Goal: Information Seeking & Learning: Learn about a topic

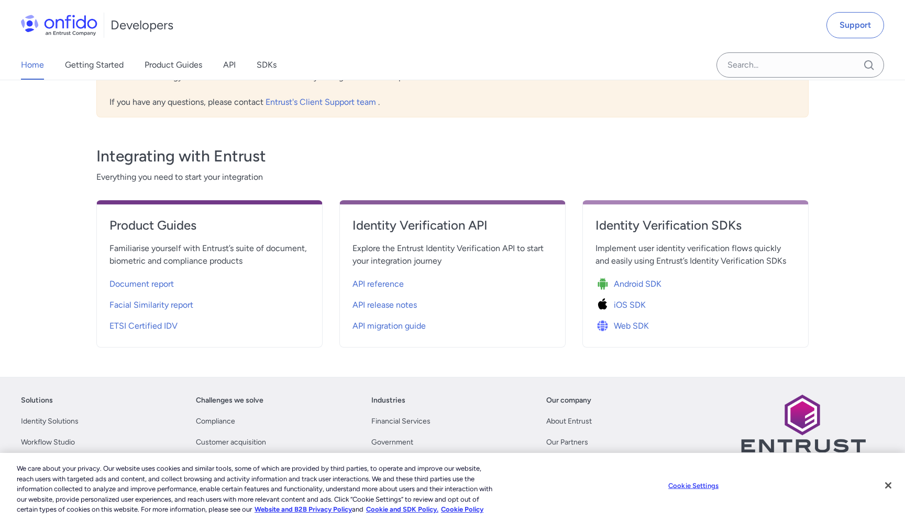
scroll to position [322, 0]
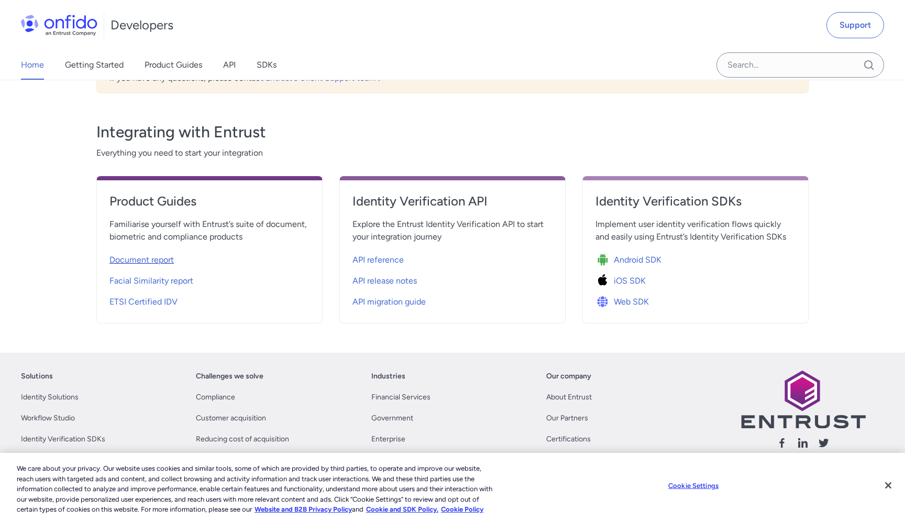
click at [128, 257] on span "Document report" at bounding box center [141, 259] width 64 height 13
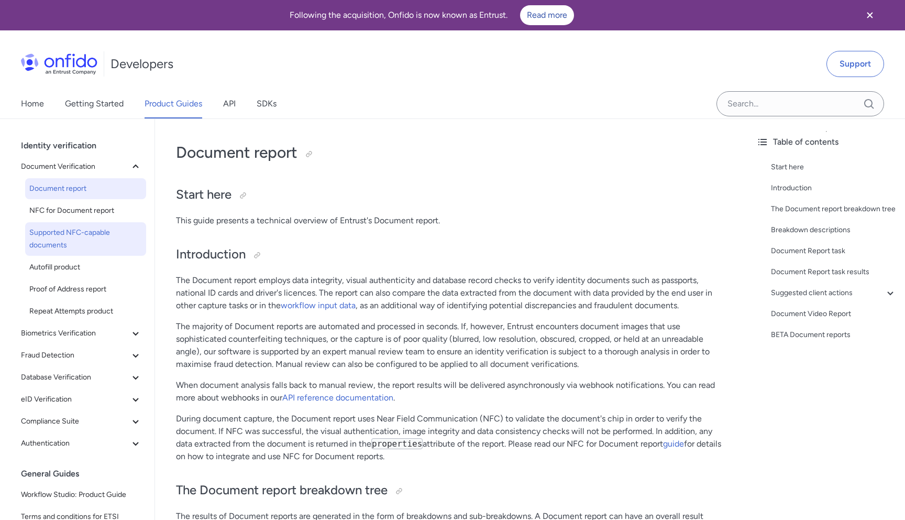
scroll to position [31, 0]
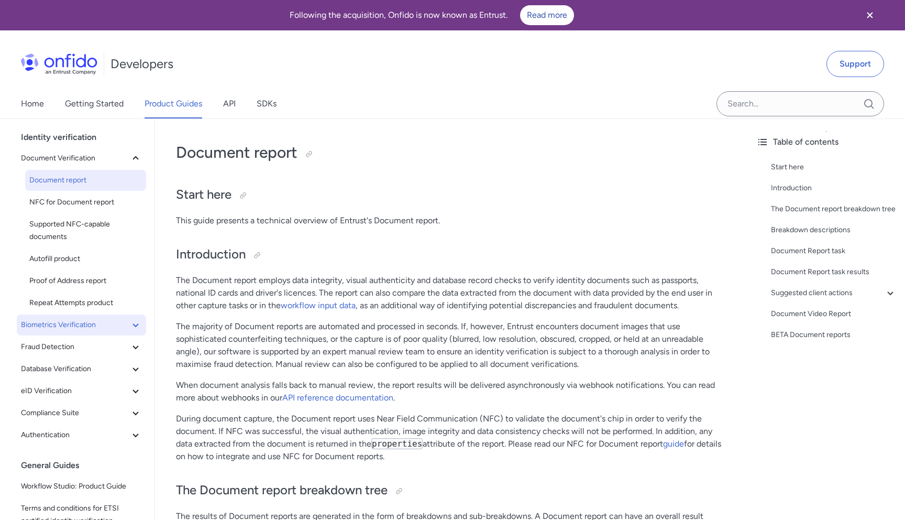
click at [62, 329] on span "Biometrics Verification" at bounding box center [75, 324] width 108 height 13
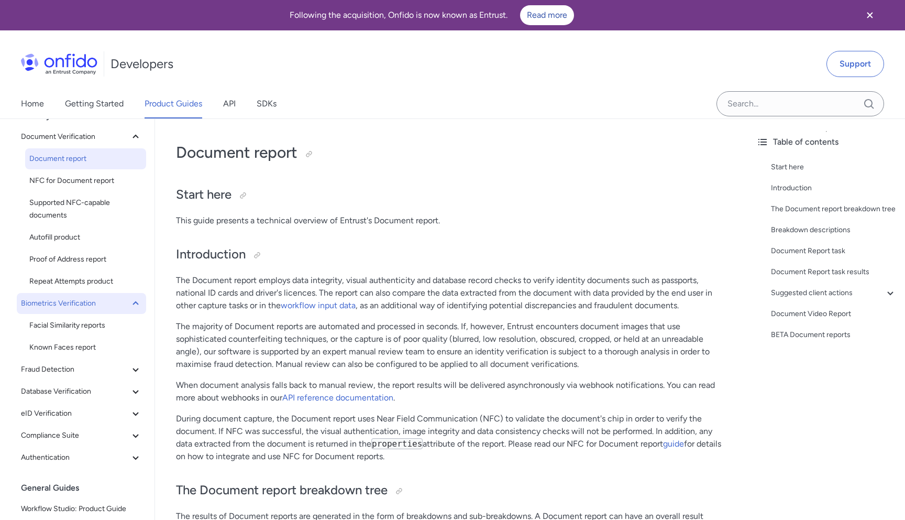
scroll to position [53, 0]
click at [61, 368] on span "Fraud Detection" at bounding box center [75, 368] width 108 height 13
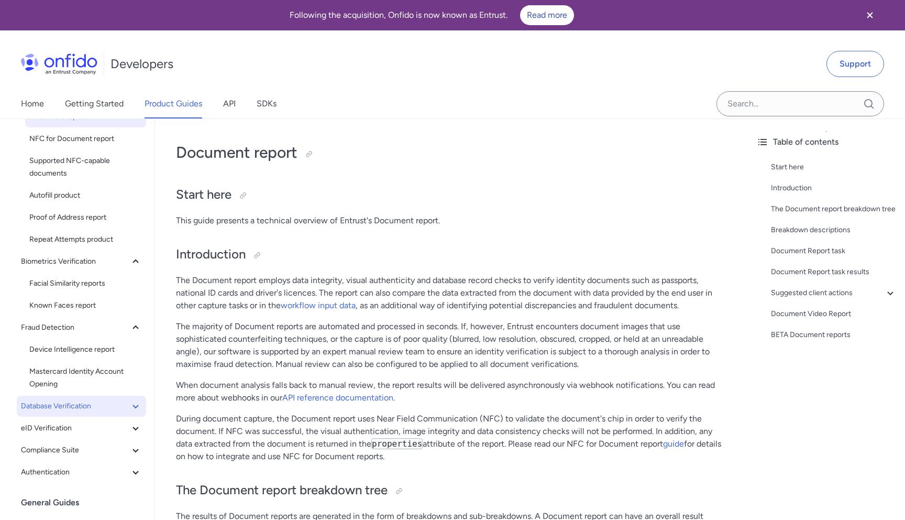
click at [69, 399] on button "Database Verification" at bounding box center [81, 405] width 129 height 21
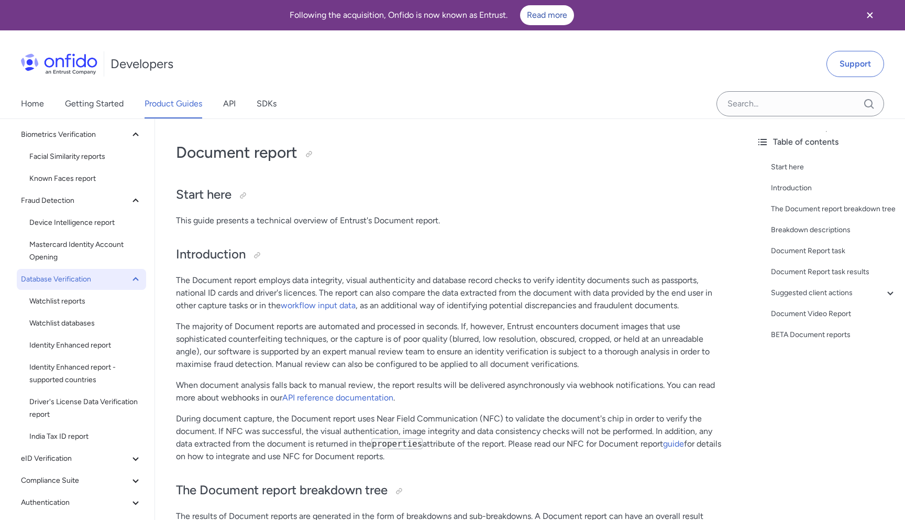
scroll to position [241, 0]
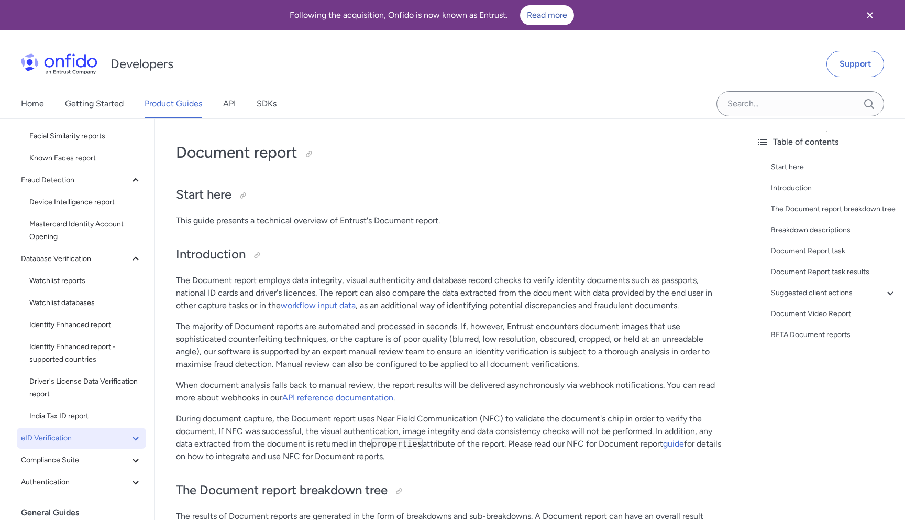
click at [72, 438] on span "eID Verification" at bounding box center [75, 438] width 108 height 13
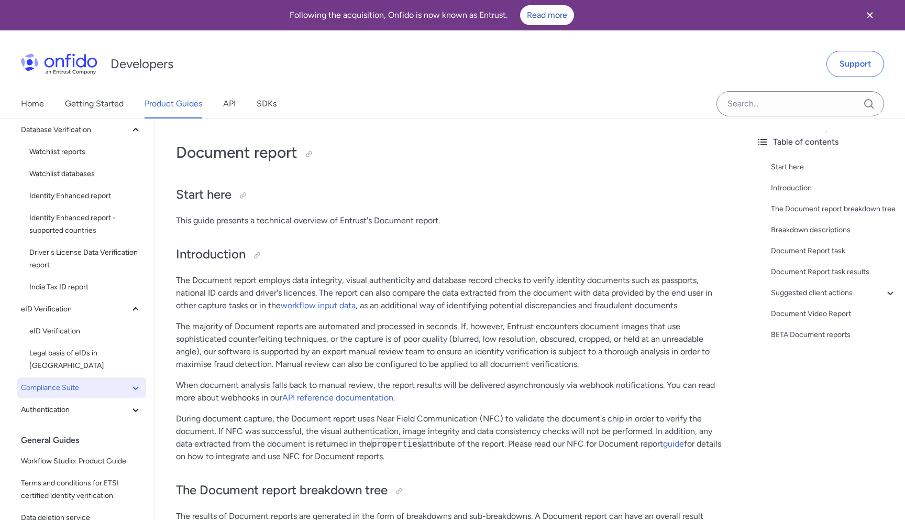
click at [82, 381] on span "Compliance Suite" at bounding box center [75, 387] width 108 height 13
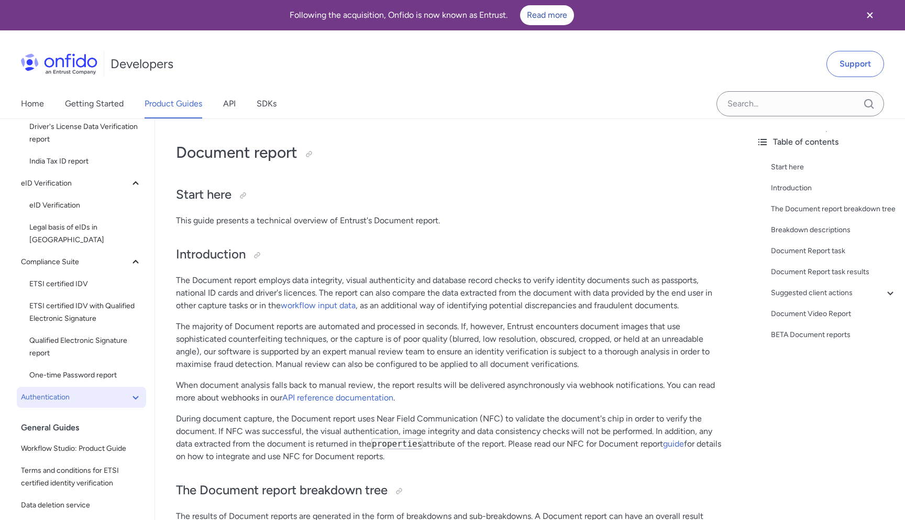
click at [82, 391] on span "Authentication" at bounding box center [75, 397] width 108 height 13
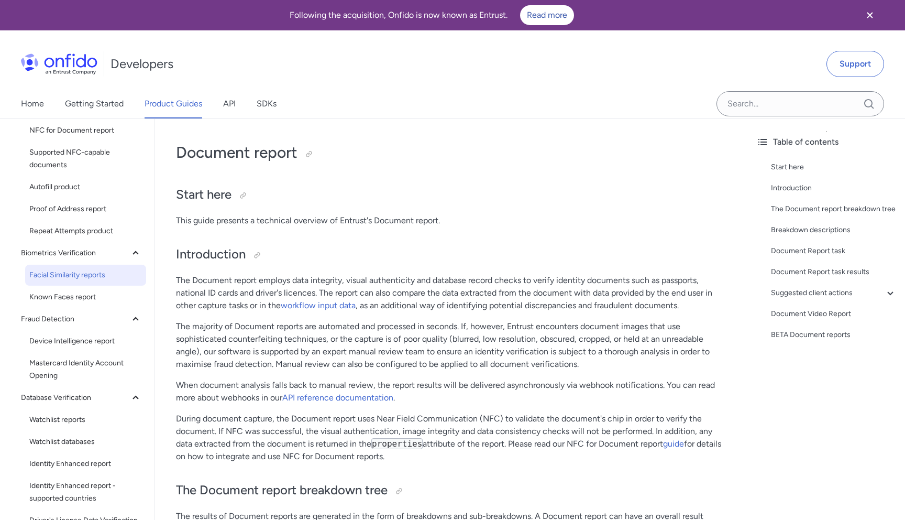
scroll to position [116, 0]
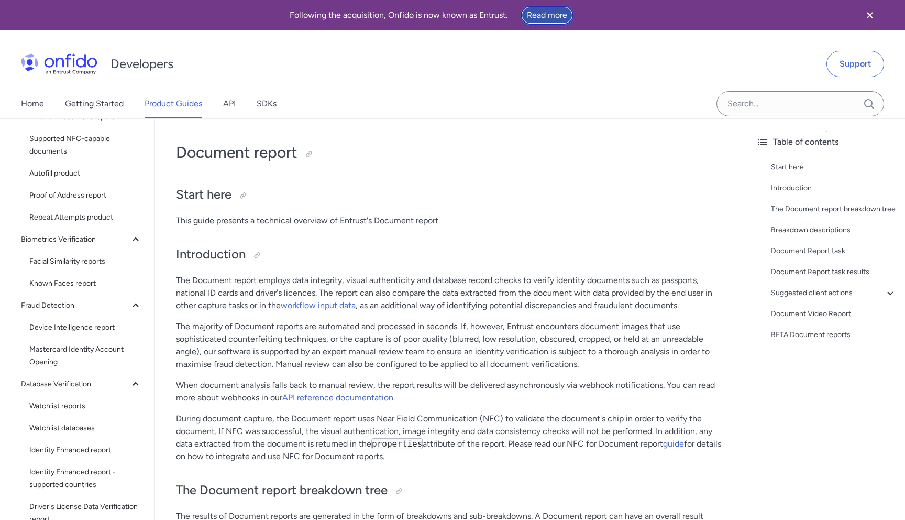
click at [539, 21] on link "Read more" at bounding box center [547, 15] width 54 height 20
